Goal: Task Accomplishment & Management: Complete application form

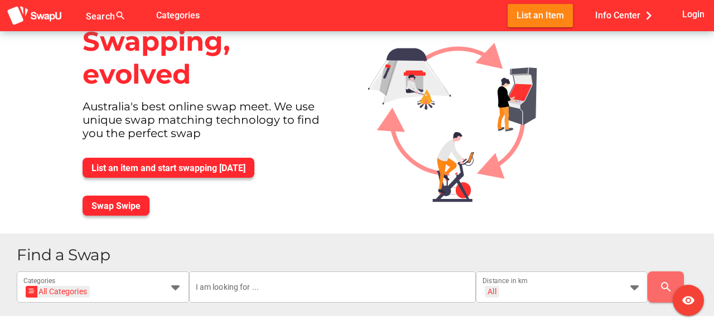
scroll to position [30, 0]
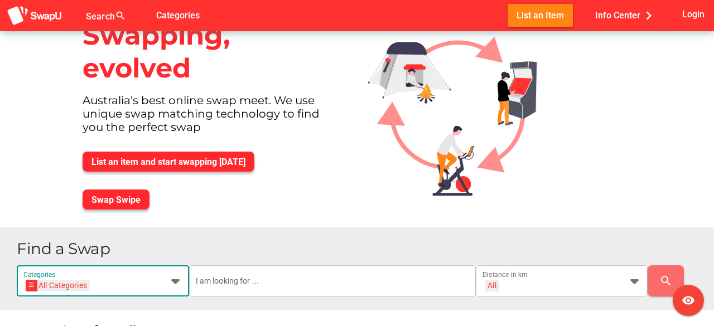
click at [172, 292] on div at bounding box center [172, 280] width 20 height 31
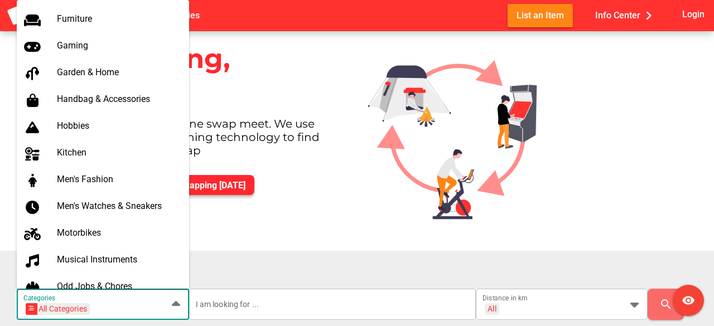
scroll to position [422, 0]
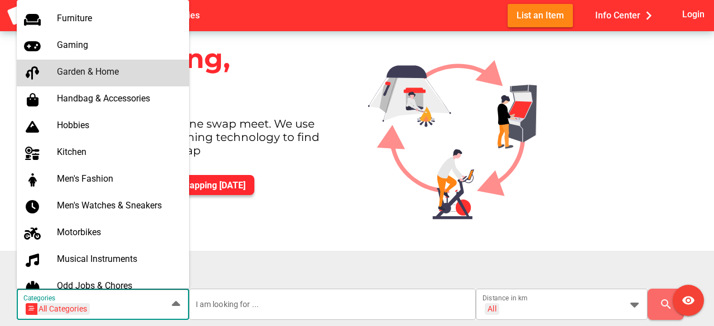
click at [112, 68] on div "Garden & Home" at bounding box center [118, 71] width 123 height 11
type input "Garden & Home"
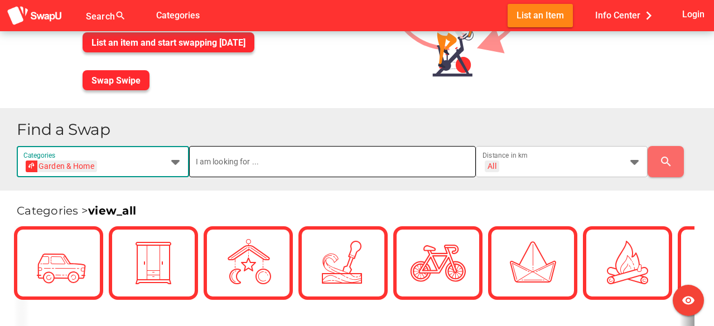
scroll to position [0, 0]
click at [310, 148] on input "text" at bounding box center [332, 161] width 273 height 31
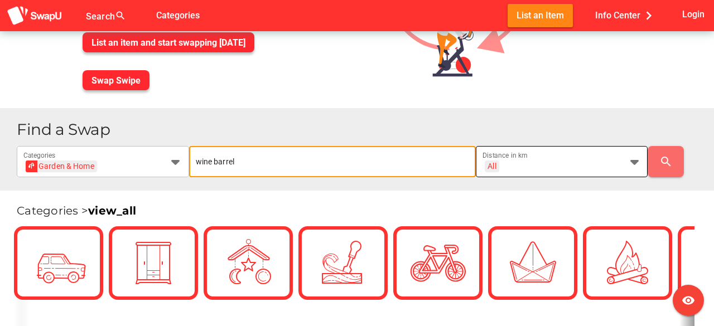
type input "wine barrel"
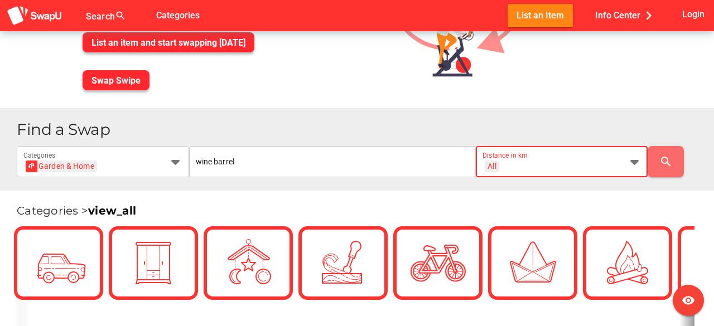
click at [590, 164] on div "All + All" at bounding box center [551, 169] width 139 height 18
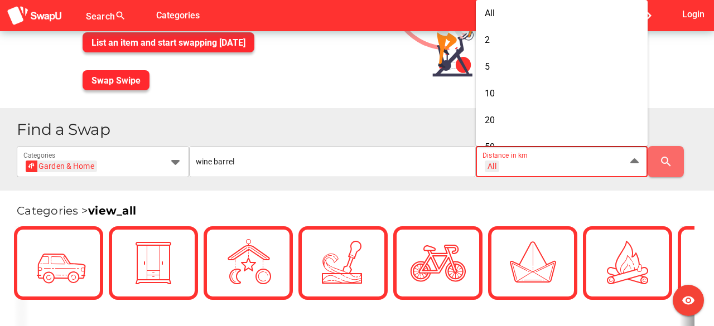
click at [526, 158] on div "All + All Distance in km" at bounding box center [551, 161] width 139 height 31
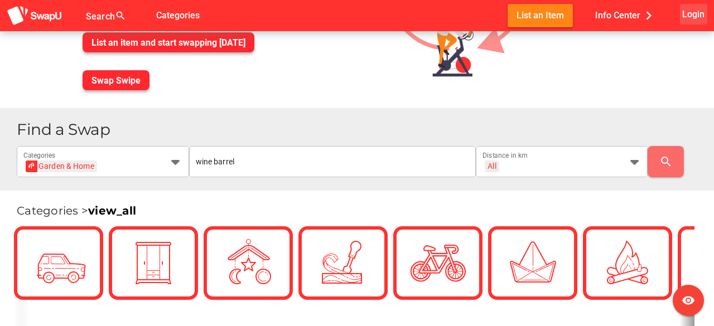
click at [695, 8] on span "Login" at bounding box center [693, 14] width 22 height 15
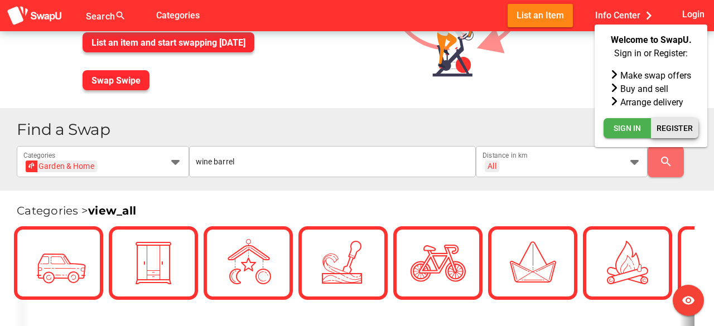
click at [670, 123] on span "Register" at bounding box center [674, 128] width 36 height 13
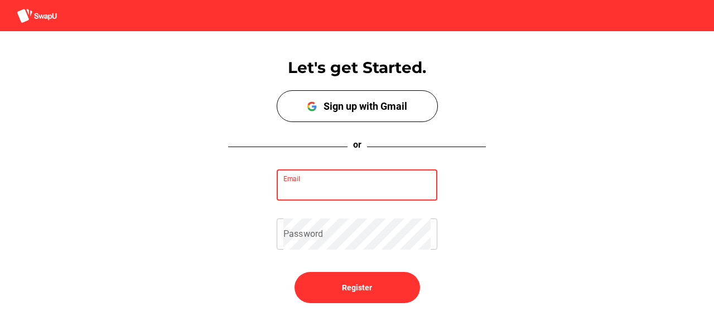
click at [378, 184] on input "Email" at bounding box center [356, 185] width 147 height 31
type input "[PERSON_NAME][EMAIL_ADDRESS][DOMAIN_NAME]"
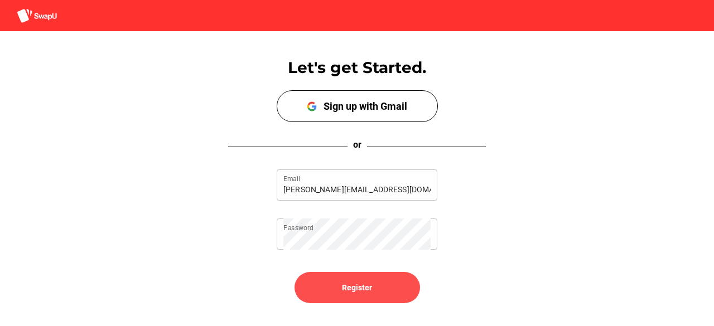
click at [355, 299] on span "Register" at bounding box center [357, 287] width 108 height 27
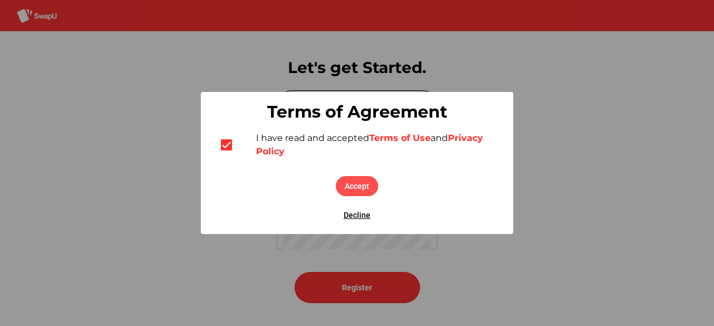
click at [361, 186] on span "Accept" at bounding box center [357, 186] width 25 height 13
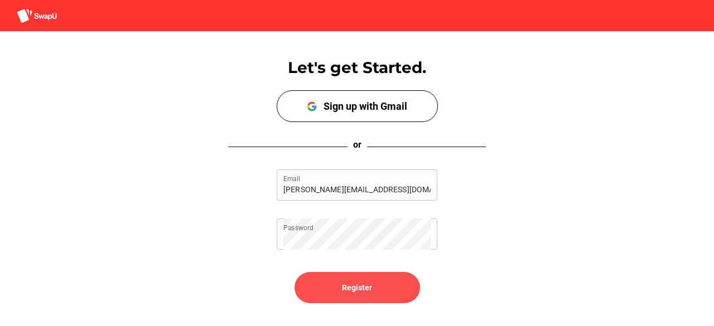
click at [374, 291] on span "Register" at bounding box center [357, 287] width 108 height 27
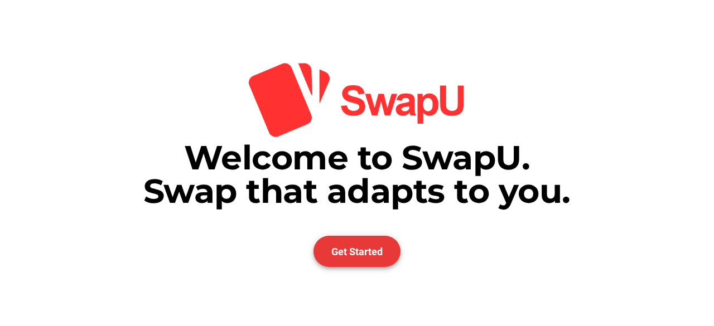
click at [368, 254] on span "Get Started" at bounding box center [356, 252] width 51 height 12
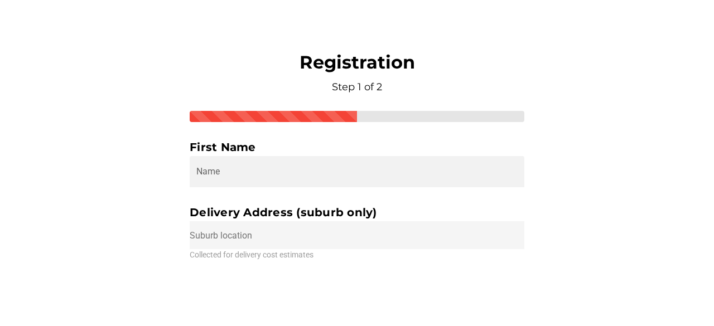
click at [310, 239] on input "text" at bounding box center [357, 235] width 335 height 28
click at [252, 235] on input "text" at bounding box center [357, 235] width 335 height 28
click at [296, 228] on input "text" at bounding box center [357, 235] width 335 height 28
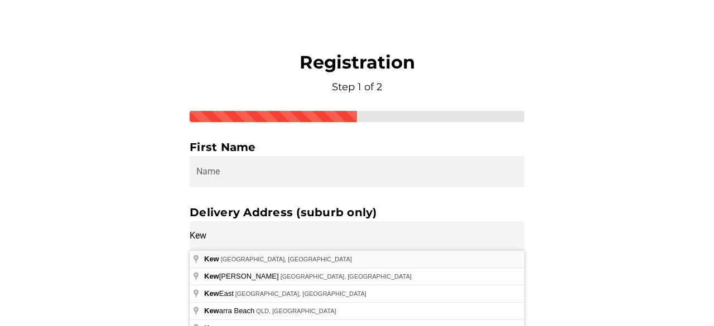
type input "Kew [GEOGRAPHIC_DATA], [GEOGRAPHIC_DATA]"
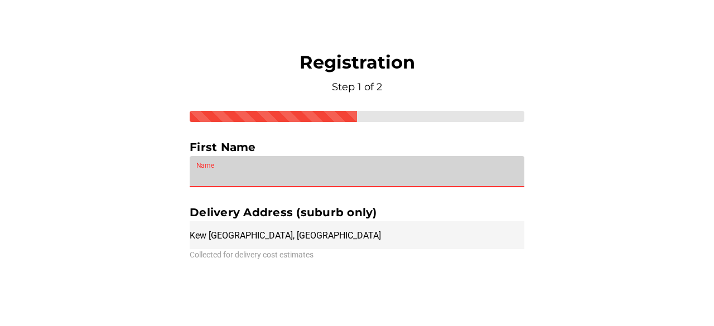
click at [288, 162] on input "Name" at bounding box center [356, 171] width 321 height 31
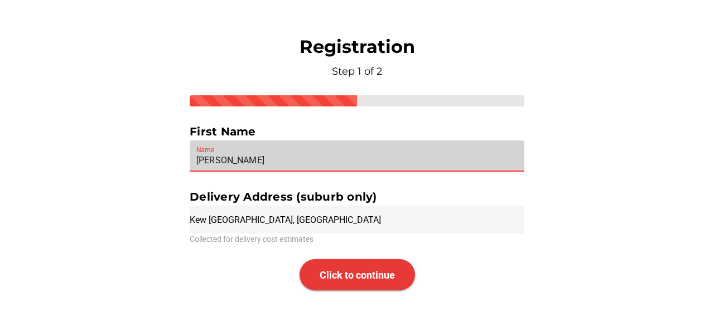
type input "[PERSON_NAME]"
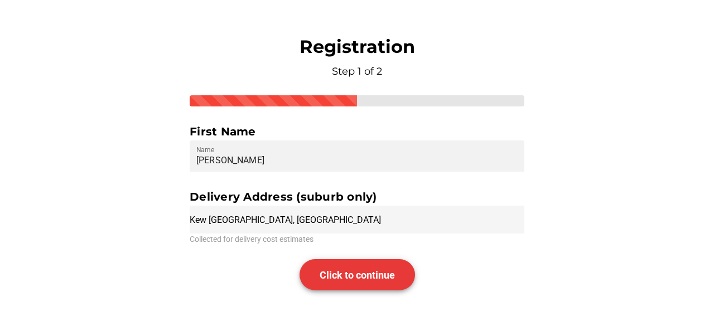
click at [367, 281] on span "Click to continue" at bounding box center [357, 275] width 75 height 12
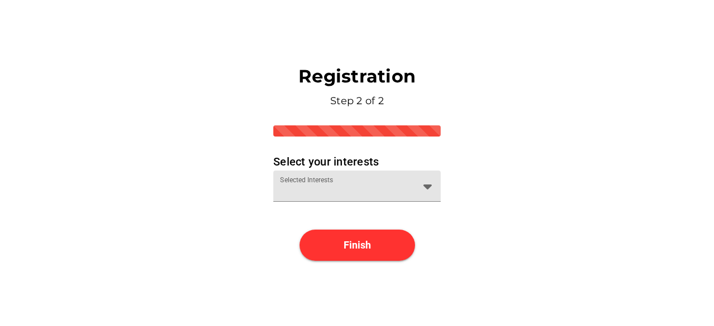
click at [346, 182] on div "Selected Interests" at bounding box center [347, 186] width 134 height 31
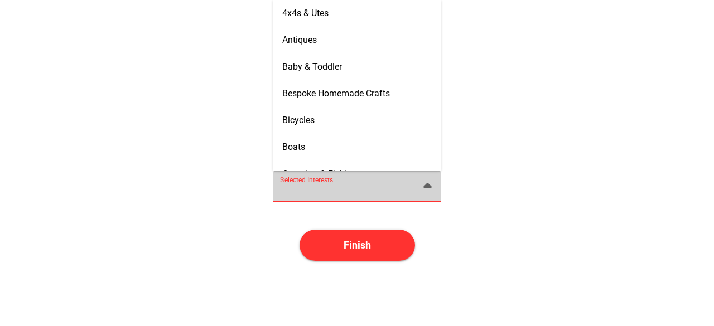
click at [346, 182] on div "Selected Interests" at bounding box center [347, 186] width 134 height 31
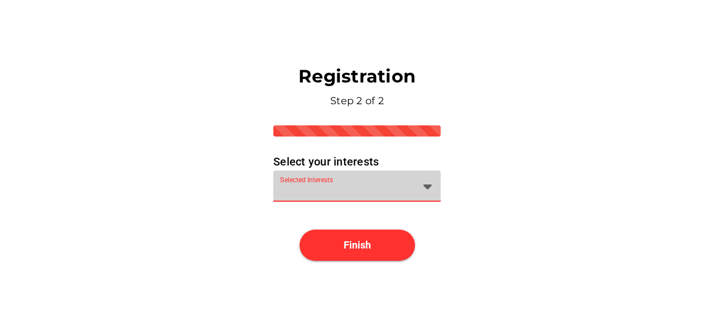
click at [346, 182] on div "Selected Interests" at bounding box center [347, 186] width 134 height 31
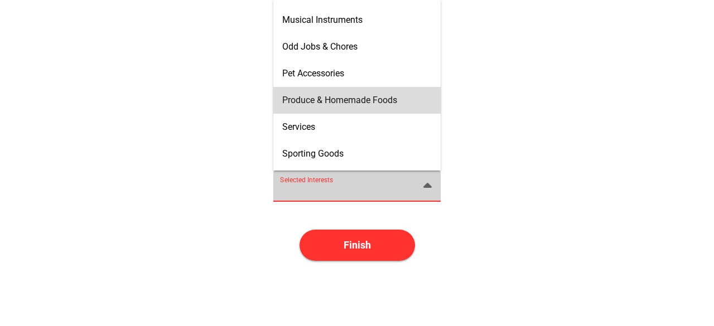
scroll to position [608, 0]
